Goal: Find specific page/section: Find specific page/section

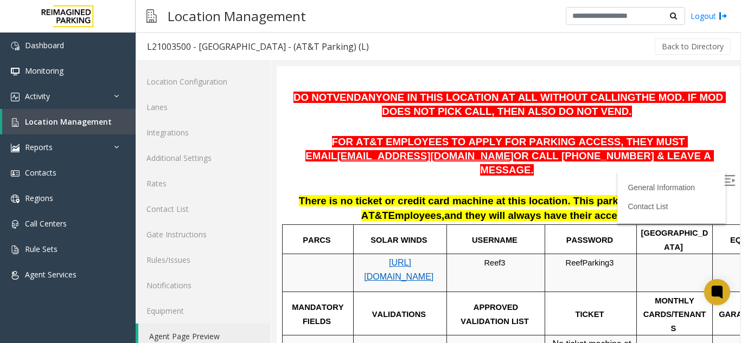
scroll to position [163, 0]
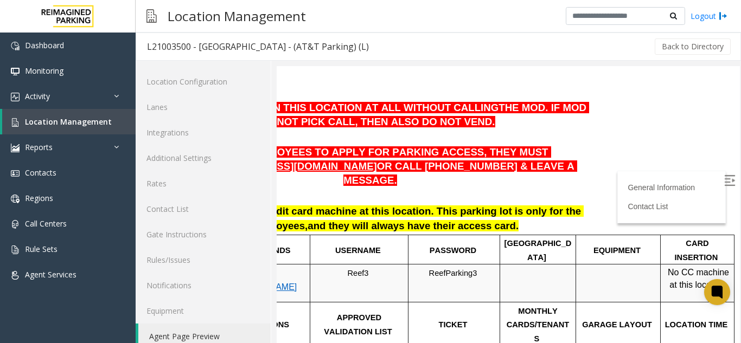
drag, startPoint x: 392, startPoint y: 188, endPoint x: 468, endPoint y: 189, distance: 76.5
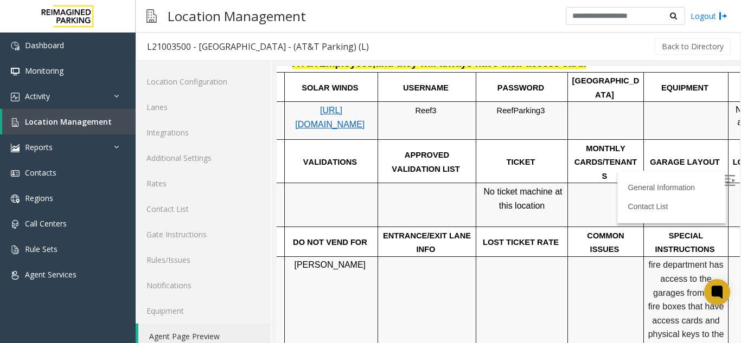
scroll to position [325, 0]
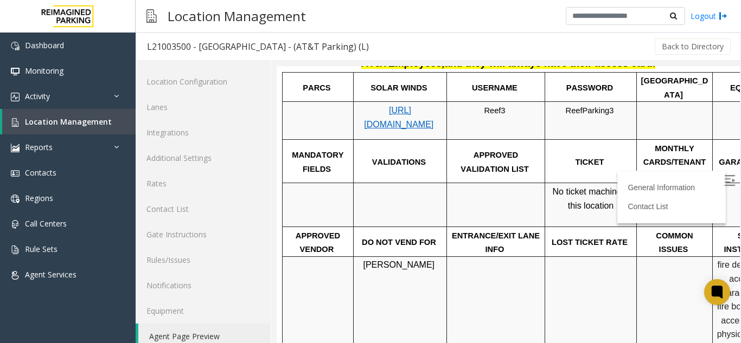
drag, startPoint x: 471, startPoint y: 191, endPoint x: 402, endPoint y: 197, distance: 68.6
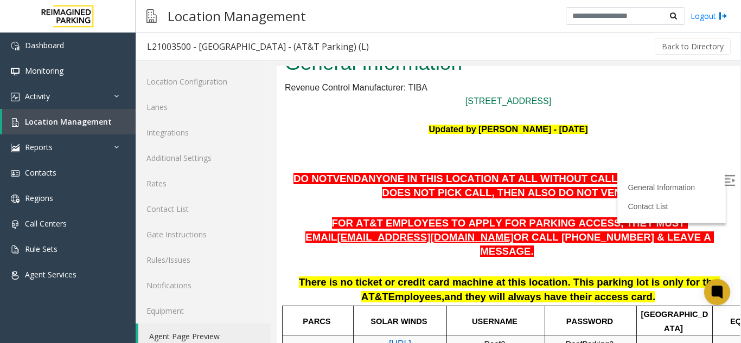
scroll to position [0, 0]
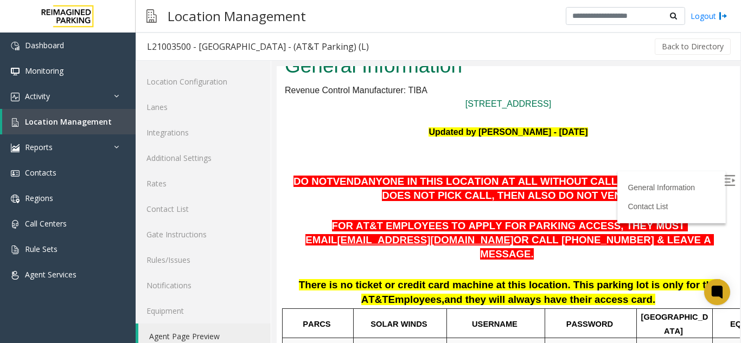
drag, startPoint x: 522, startPoint y: 174, endPoint x: 524, endPoint y: 202, distance: 28.3
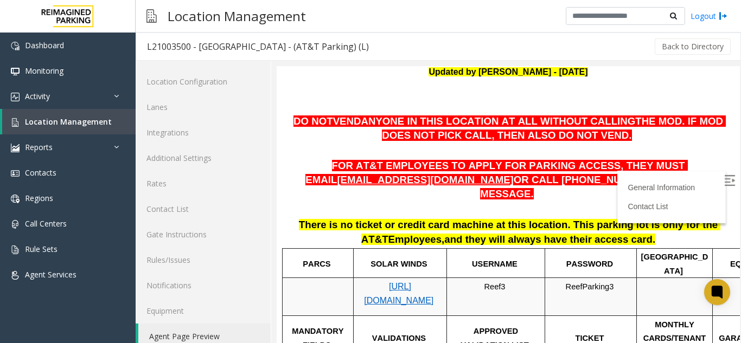
drag, startPoint x: 524, startPoint y: 202, endPoint x: 527, endPoint y: 227, distance: 25.0
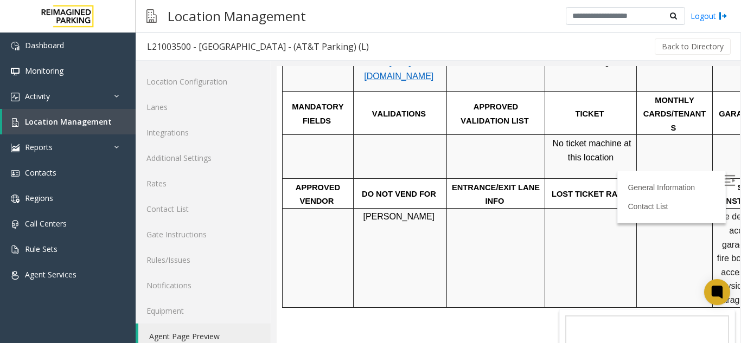
scroll to position [521, 0]
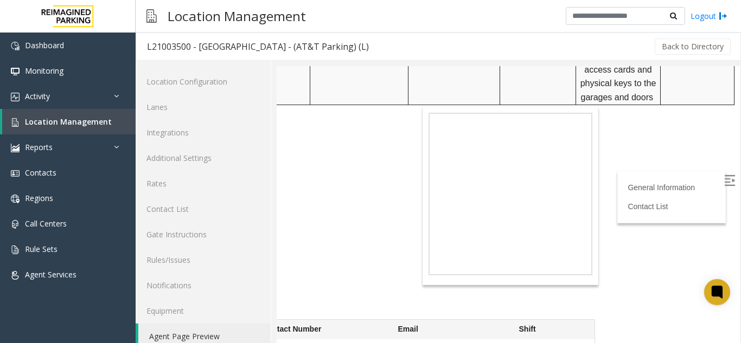
drag, startPoint x: 555, startPoint y: 188, endPoint x: 609, endPoint y: 201, distance: 55.1
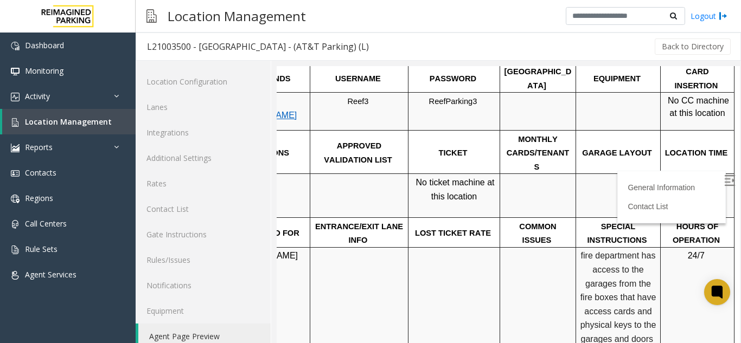
scroll to position [315, 153]
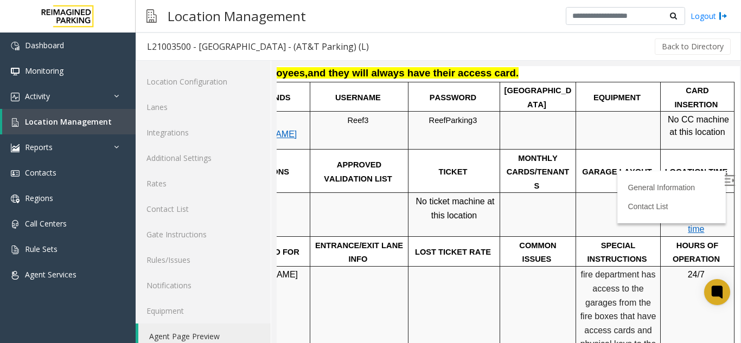
drag, startPoint x: 640, startPoint y: 176, endPoint x: 639, endPoint y: 151, distance: 25.0
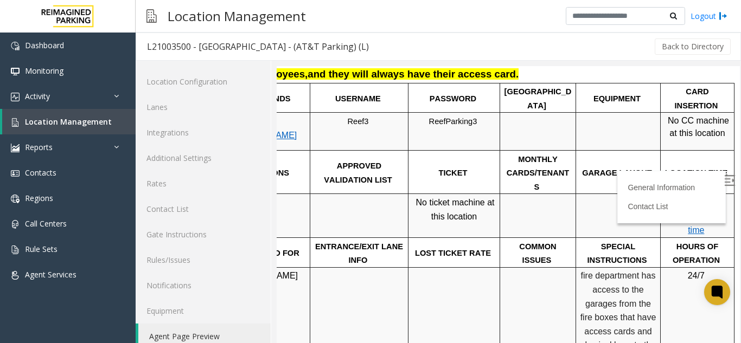
scroll to position [317, 92]
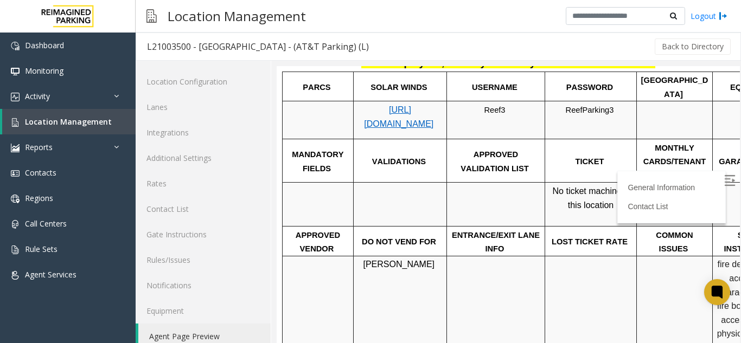
drag, startPoint x: 639, startPoint y: 151, endPoint x: 562, endPoint y: 166, distance: 78.5
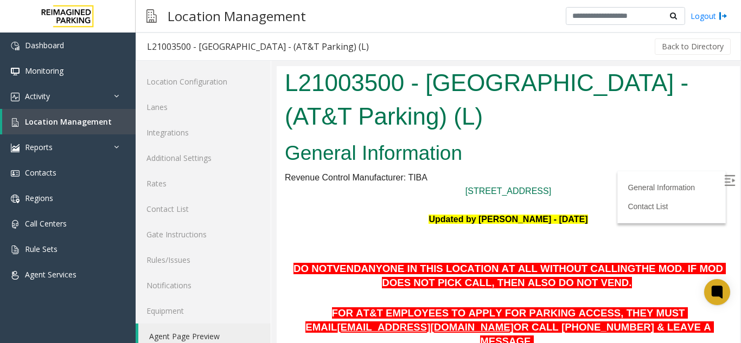
scroll to position [0, 0]
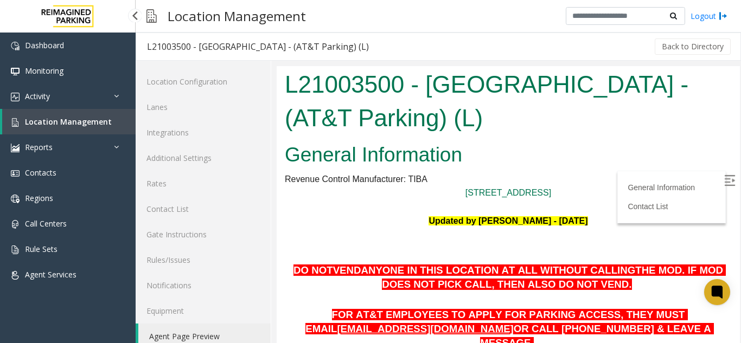
click at [41, 119] on span "Location Management" at bounding box center [68, 122] width 87 height 10
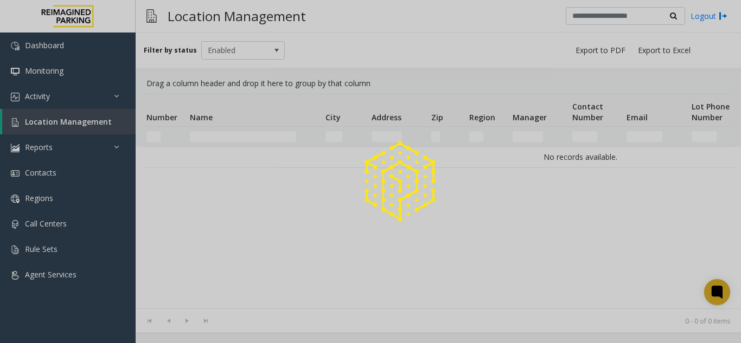
click at [228, 135] on div at bounding box center [370, 171] width 741 height 343
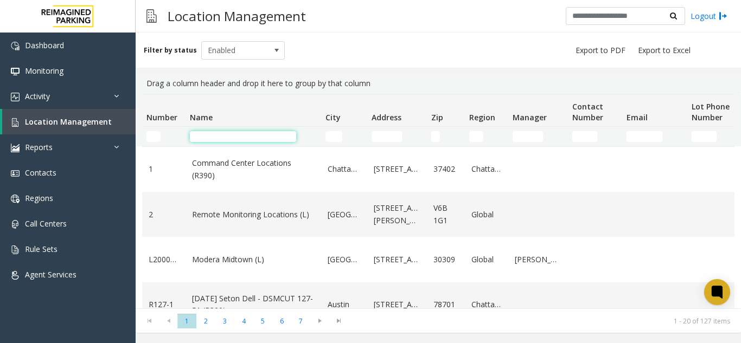
click at [228, 135] on input "Name Filter" at bounding box center [243, 136] width 106 height 11
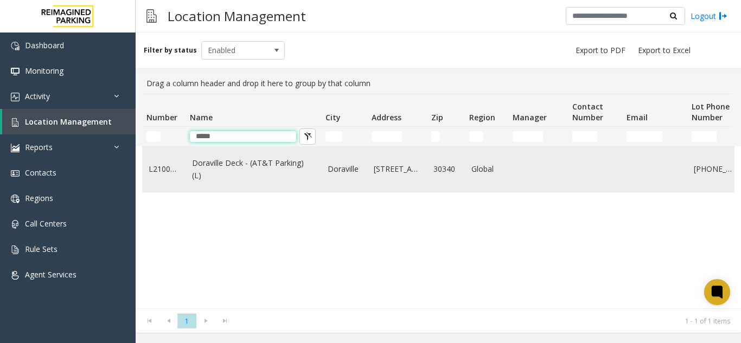
type input "*****"
click at [220, 172] on link "Doraville Deck - (AT&T Parking) (L)" at bounding box center [253, 169] width 123 height 24
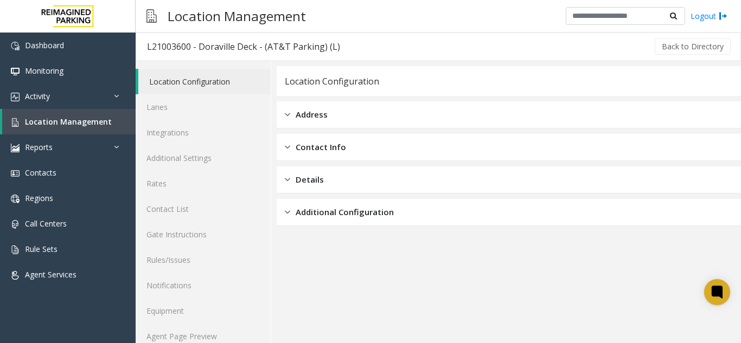
scroll to position [14, 0]
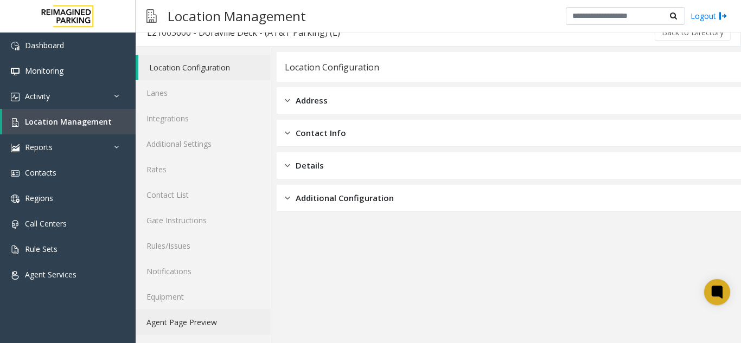
click at [155, 321] on link "Agent Page Preview" at bounding box center [203, 322] width 135 height 25
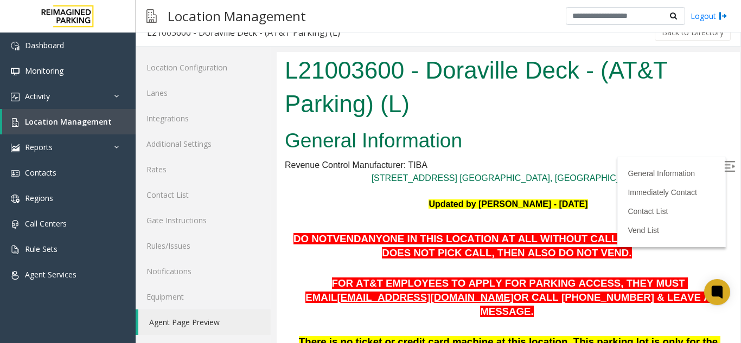
click at [724, 164] on img at bounding box center [729, 166] width 11 height 11
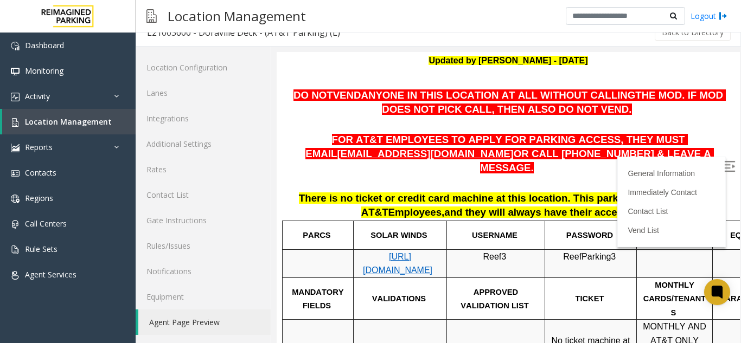
scroll to position [163, 0]
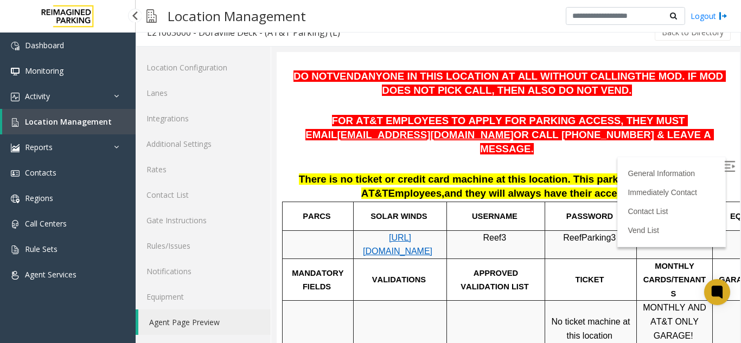
click at [108, 128] on link "Location Management" at bounding box center [68, 121] width 133 height 25
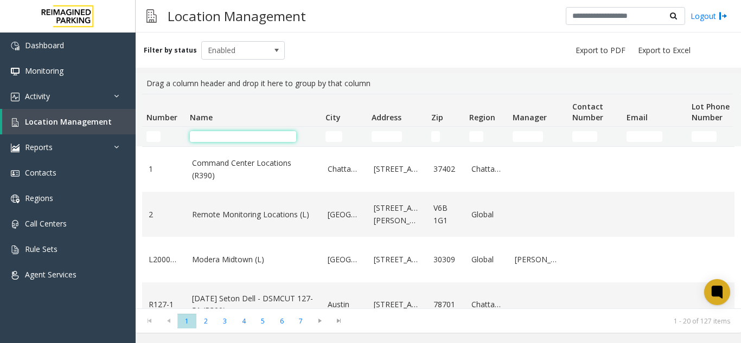
click at [229, 134] on input "Name Filter" at bounding box center [243, 136] width 106 height 11
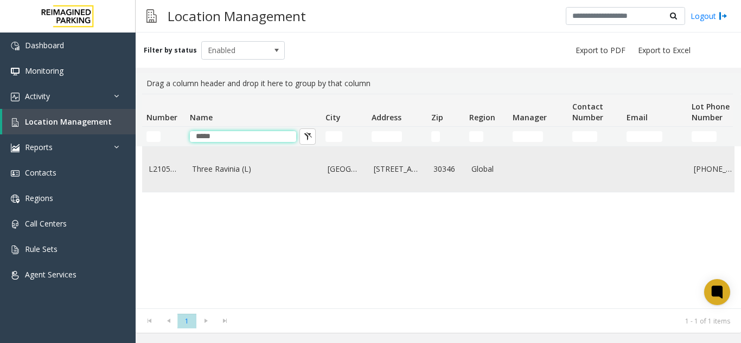
type input "*****"
click at [210, 167] on link "Three Ravinia (L)" at bounding box center [253, 169] width 123 height 12
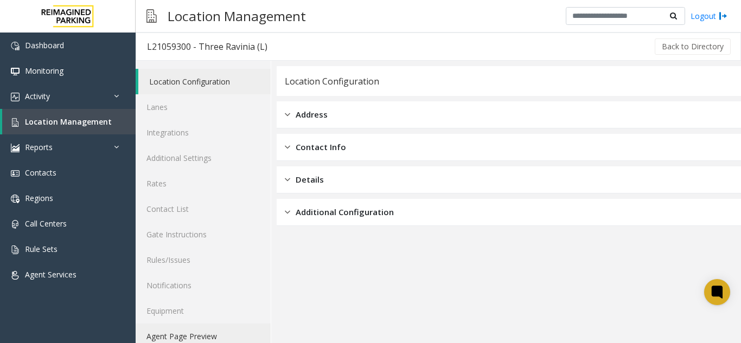
click at [147, 328] on link "Agent Page Preview" at bounding box center [203, 336] width 135 height 25
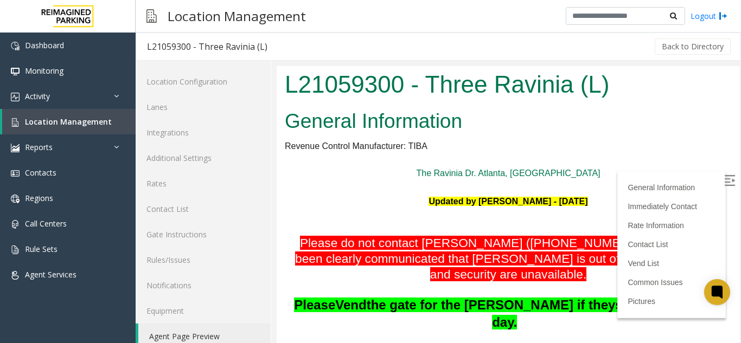
click at [722, 183] on label at bounding box center [730, 182] width 16 height 16
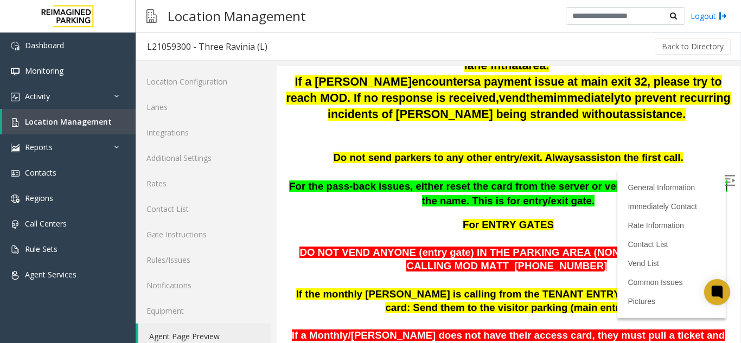
scroll to position [325, 0]
